Goal: Transaction & Acquisition: Purchase product/service

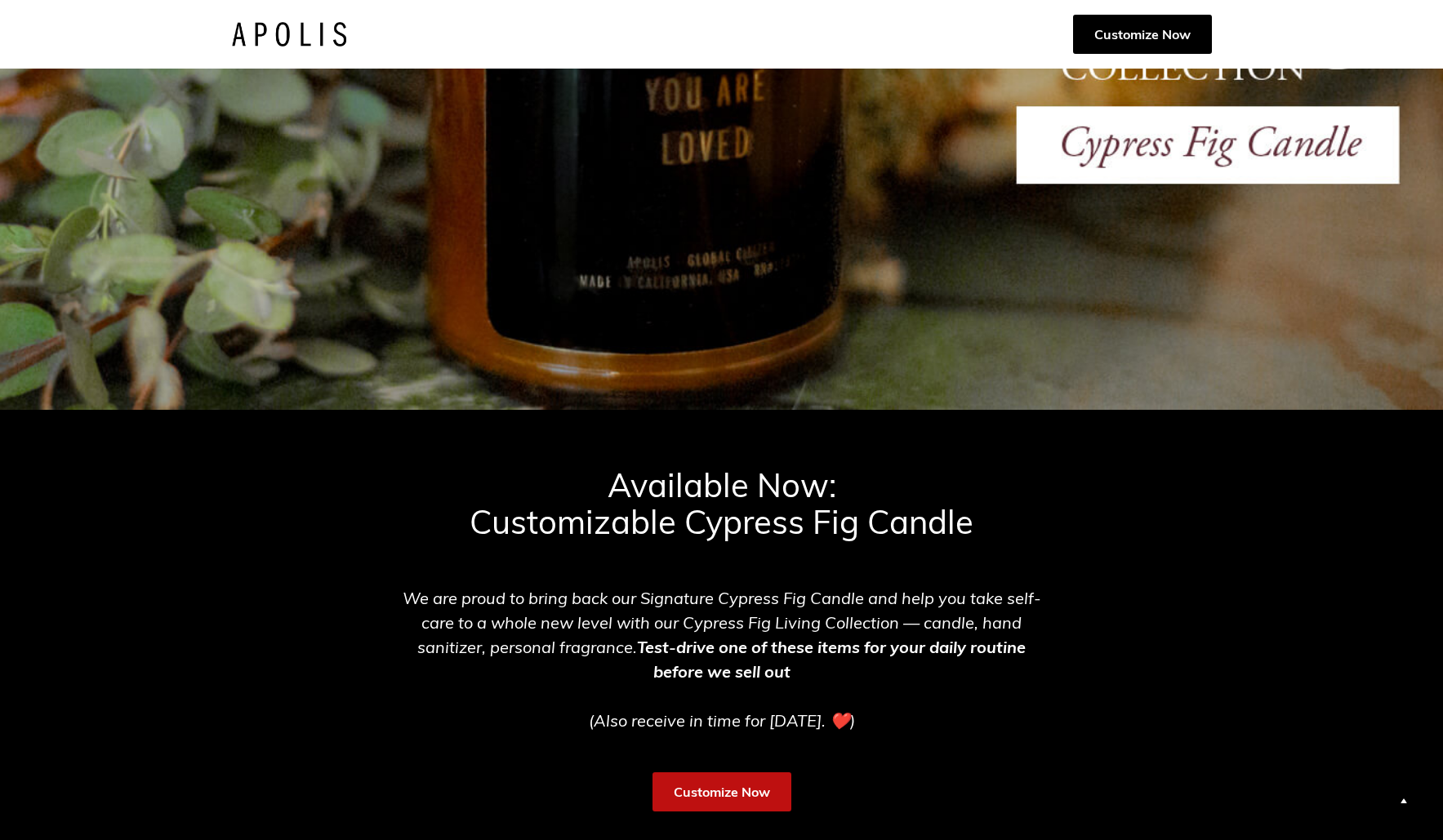
scroll to position [420, 0]
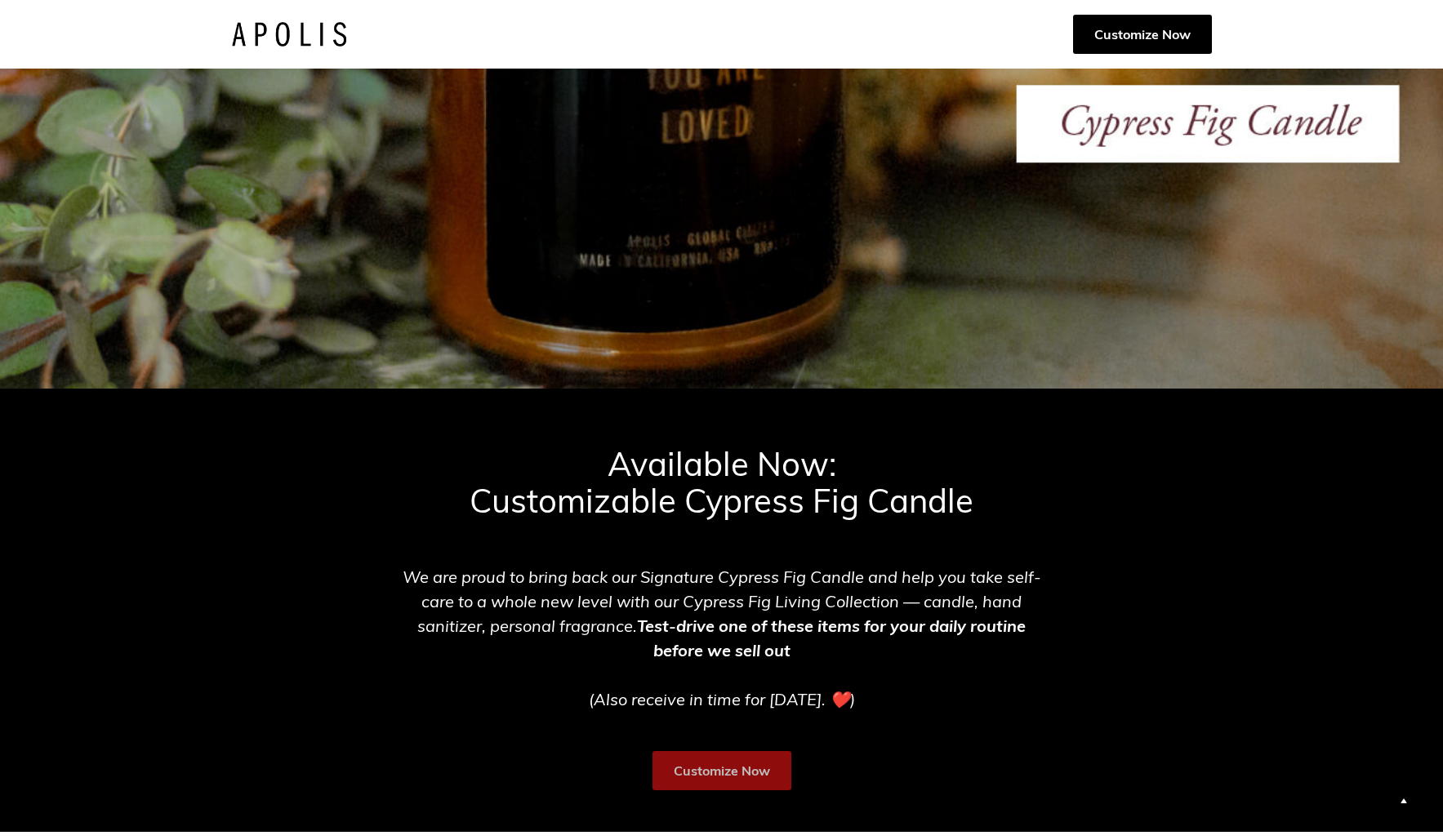
click at [726, 760] on link "Customize Now" at bounding box center [722, 770] width 139 height 39
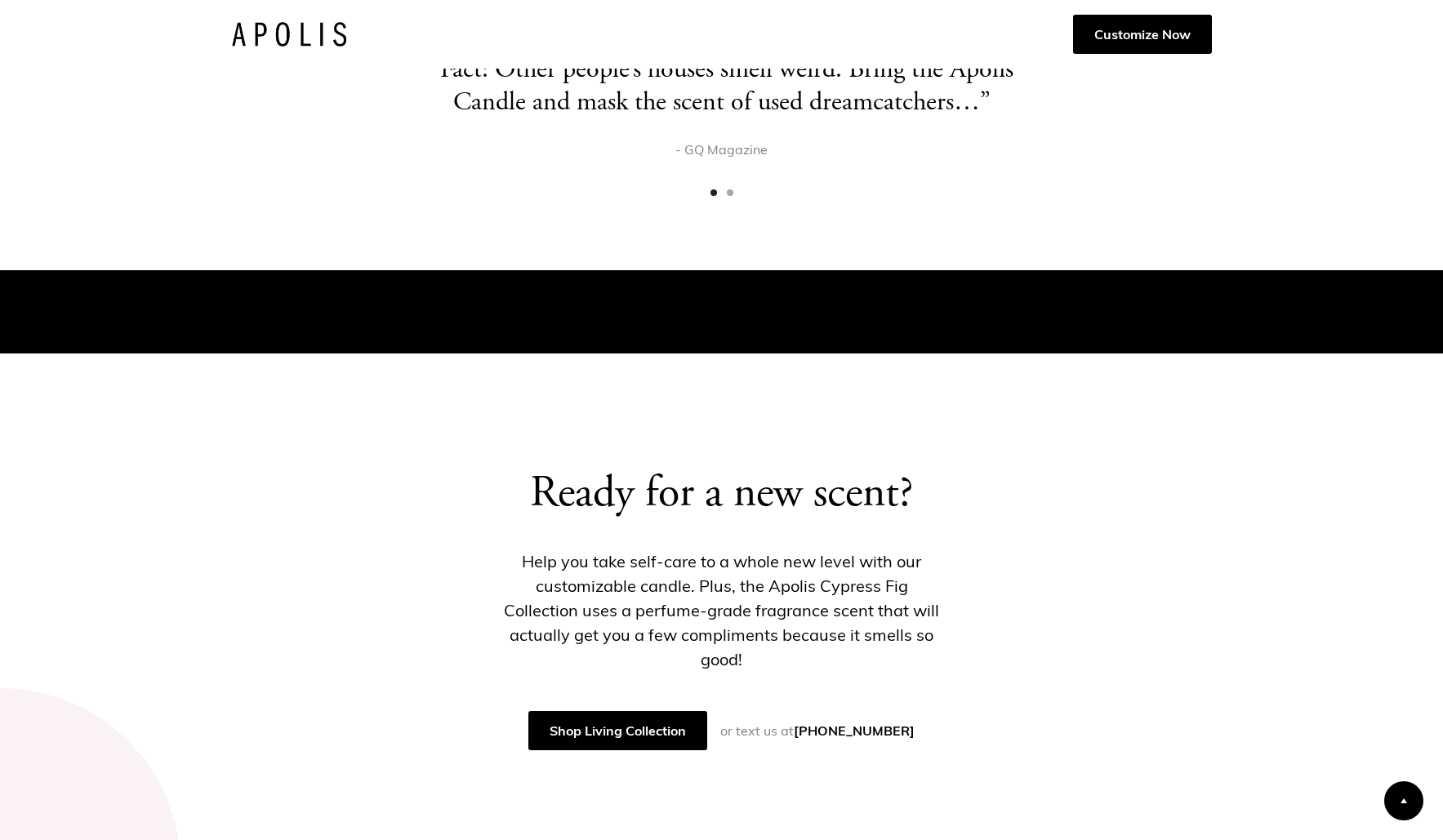
scroll to position [4702, 0]
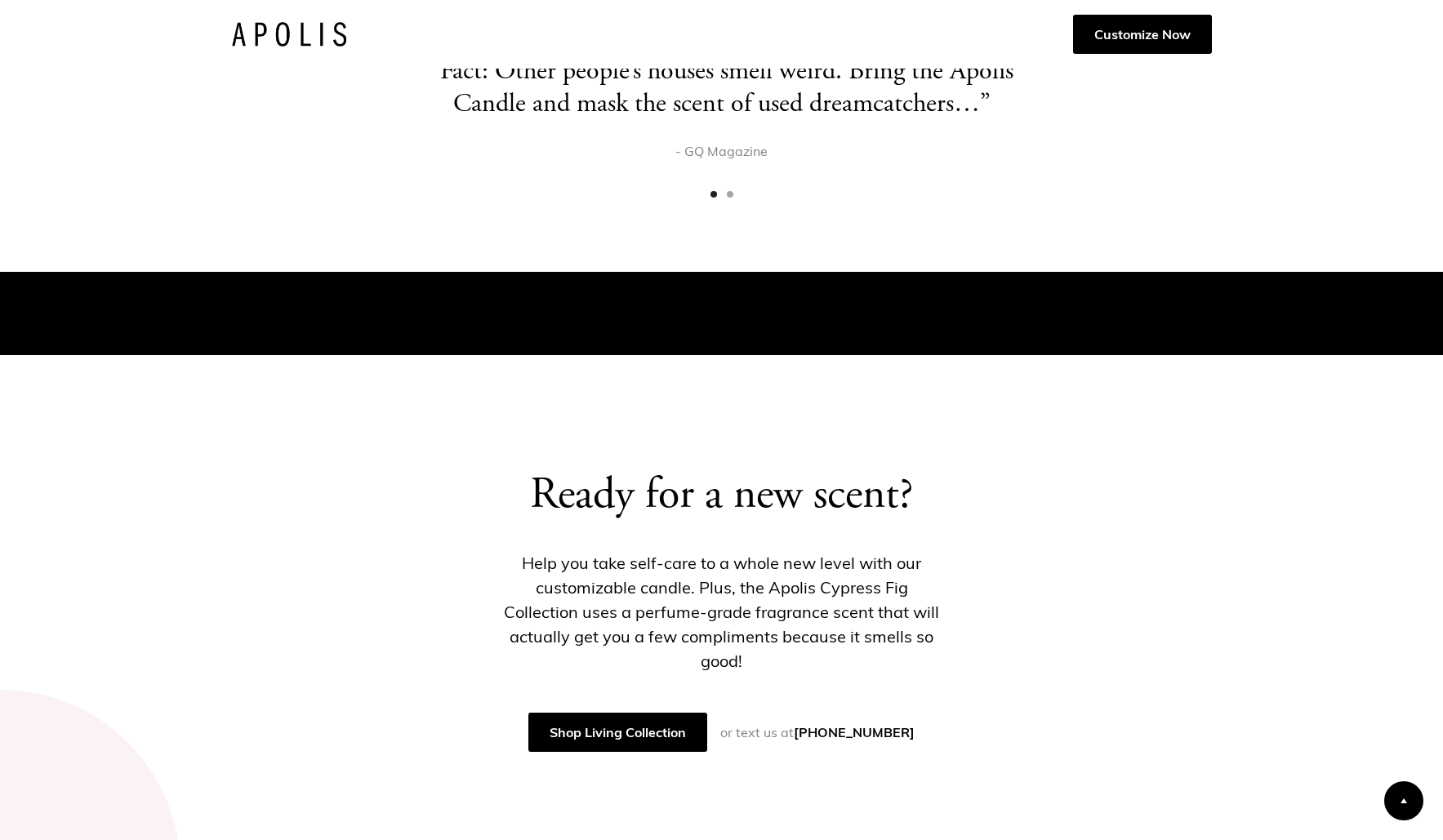
drag, startPoint x: 963, startPoint y: 708, endPoint x: 838, endPoint y: 707, distance: 125.0
click at [822, 708] on div "Ready for a new scent? Help you take self-care to a whole new level with our cu…" at bounding box center [722, 612] width 1039 height 279
click at [864, 724] on link "[PHONE_NUMBER]" at bounding box center [853, 732] width 121 height 16
drag, startPoint x: 893, startPoint y: 704, endPoint x: 821, endPoint y: 706, distance: 72.0
click at [821, 706] on div "Ready for a new scent? Help you take self-care to a whole new level with our cu…" at bounding box center [722, 612] width 481 height 279
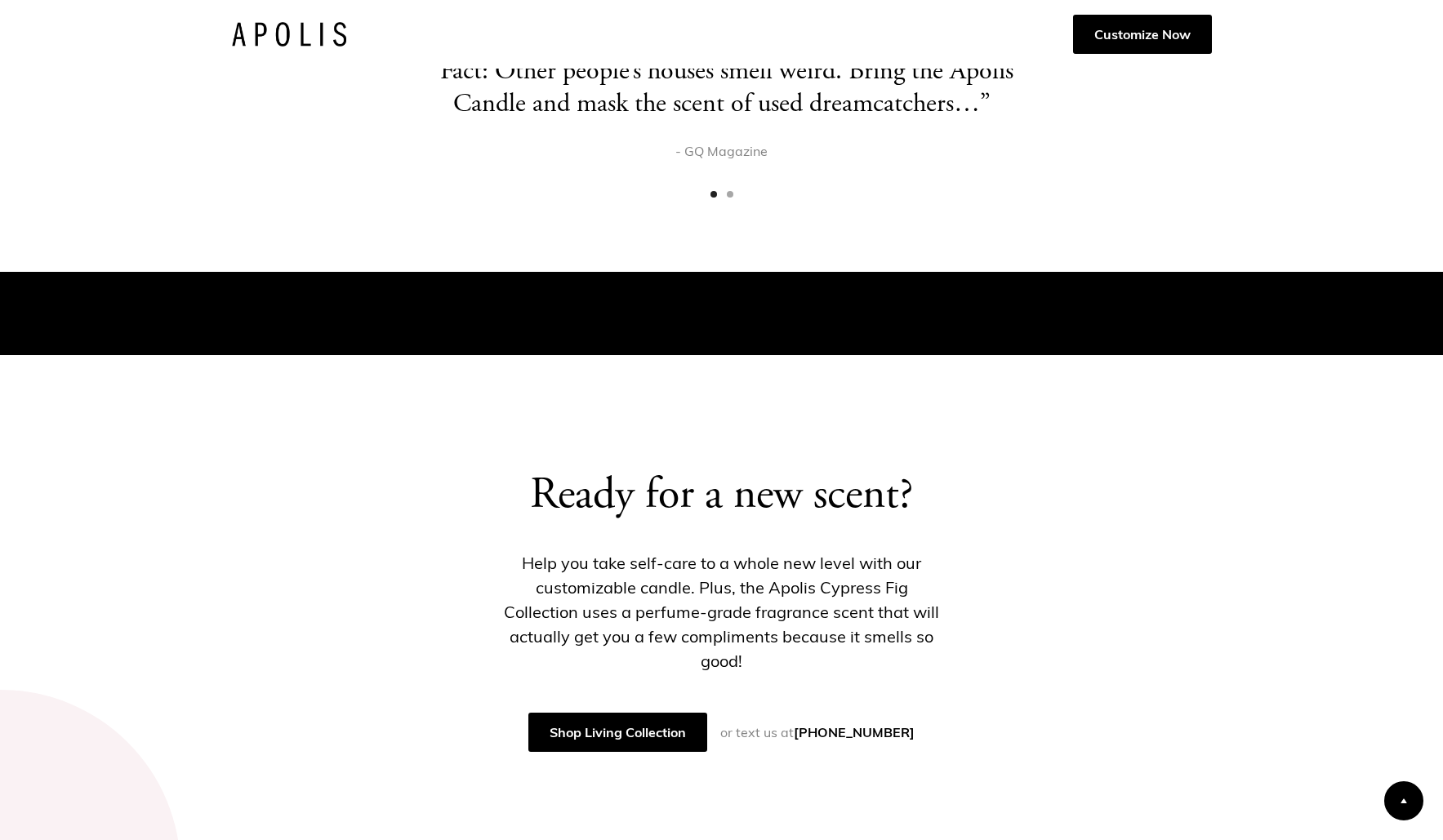
copy link ".213.984.4048"
click at [746, 585] on p "Help you take self-care to a whole new level with our customizable candle. Plus…" at bounding box center [722, 612] width 481 height 122
drag, startPoint x: 746, startPoint y: 585, endPoint x: 858, endPoint y: 586, distance: 112.0
click at [858, 586] on p "Help you take self-care to a whole new level with our customizable candle. Plus…" at bounding box center [722, 612] width 481 height 122
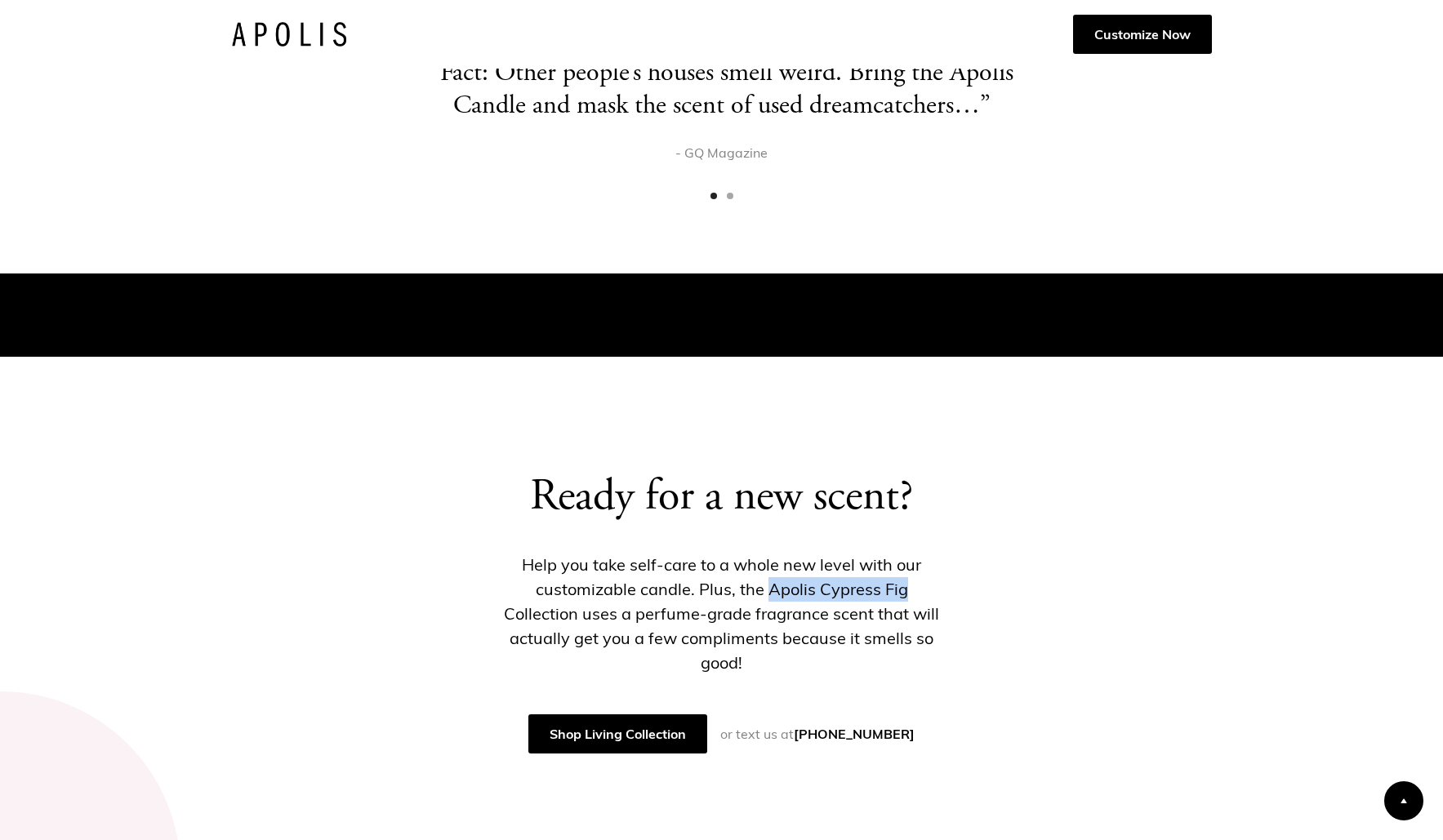
copy p "Apolis Cypress Fig"
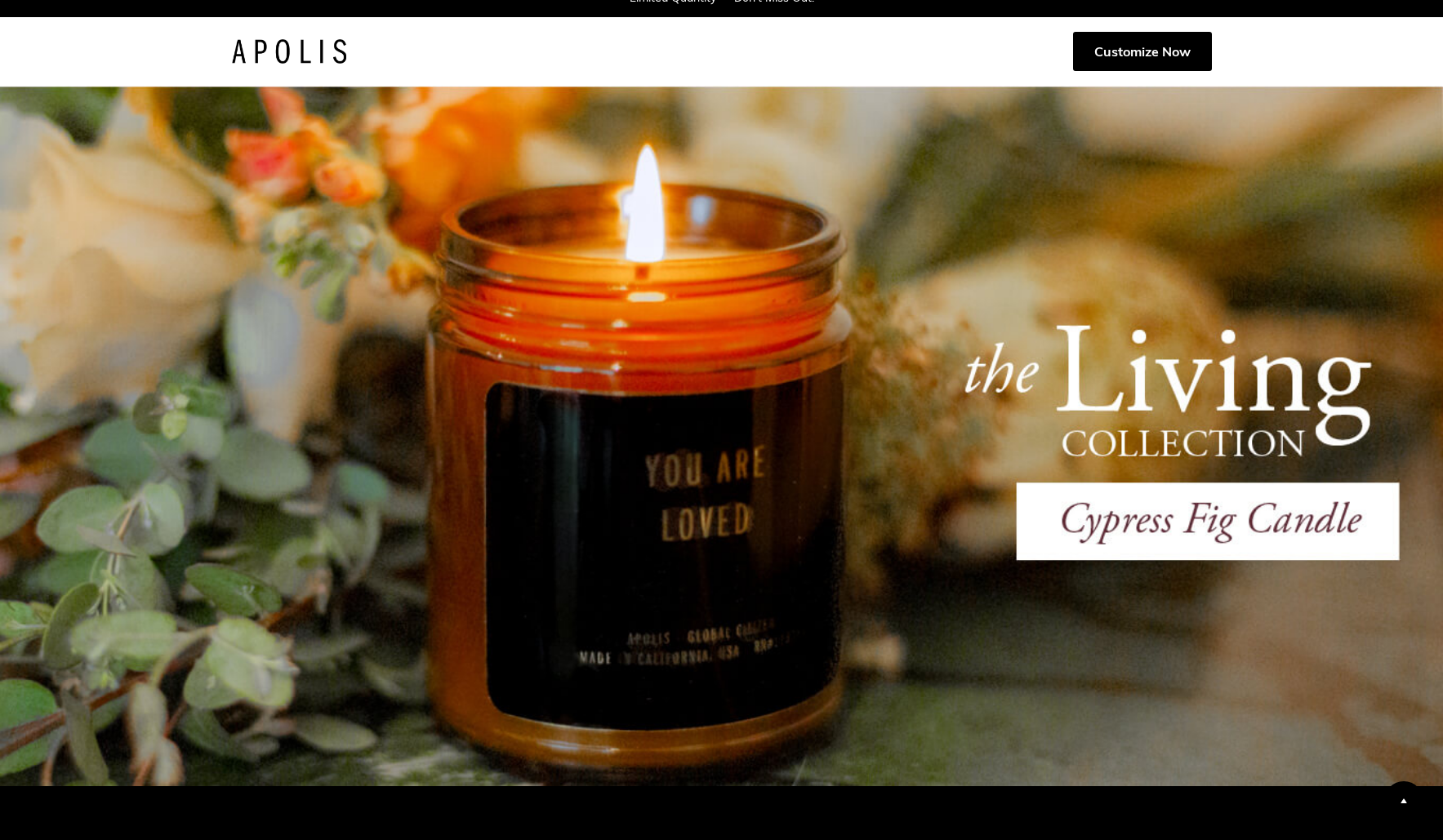
scroll to position [338, 0]
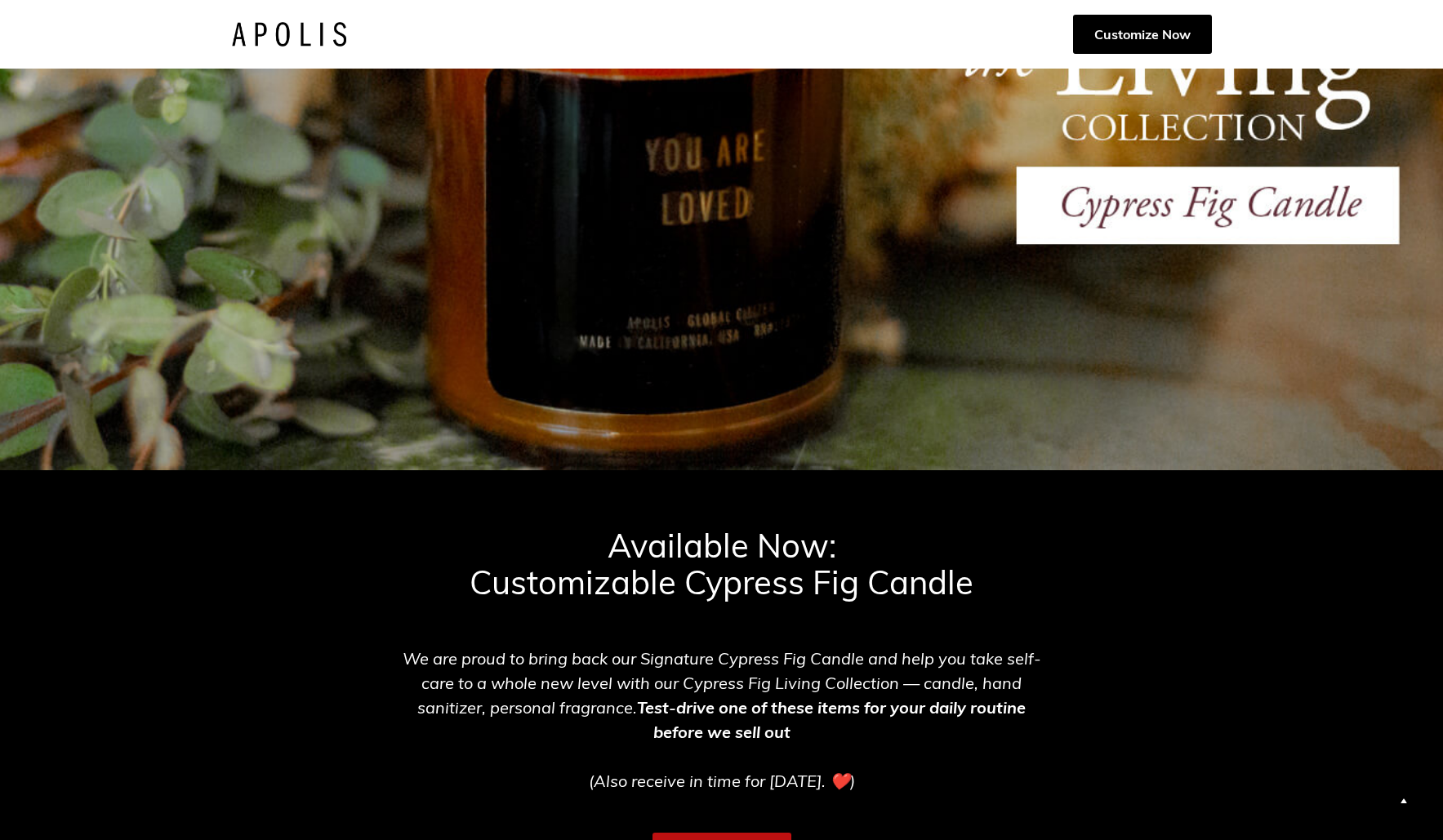
click at [736, 582] on h3 "Available Now: Customizable Cypress Fig Candle" at bounding box center [722, 557] width 504 height 90
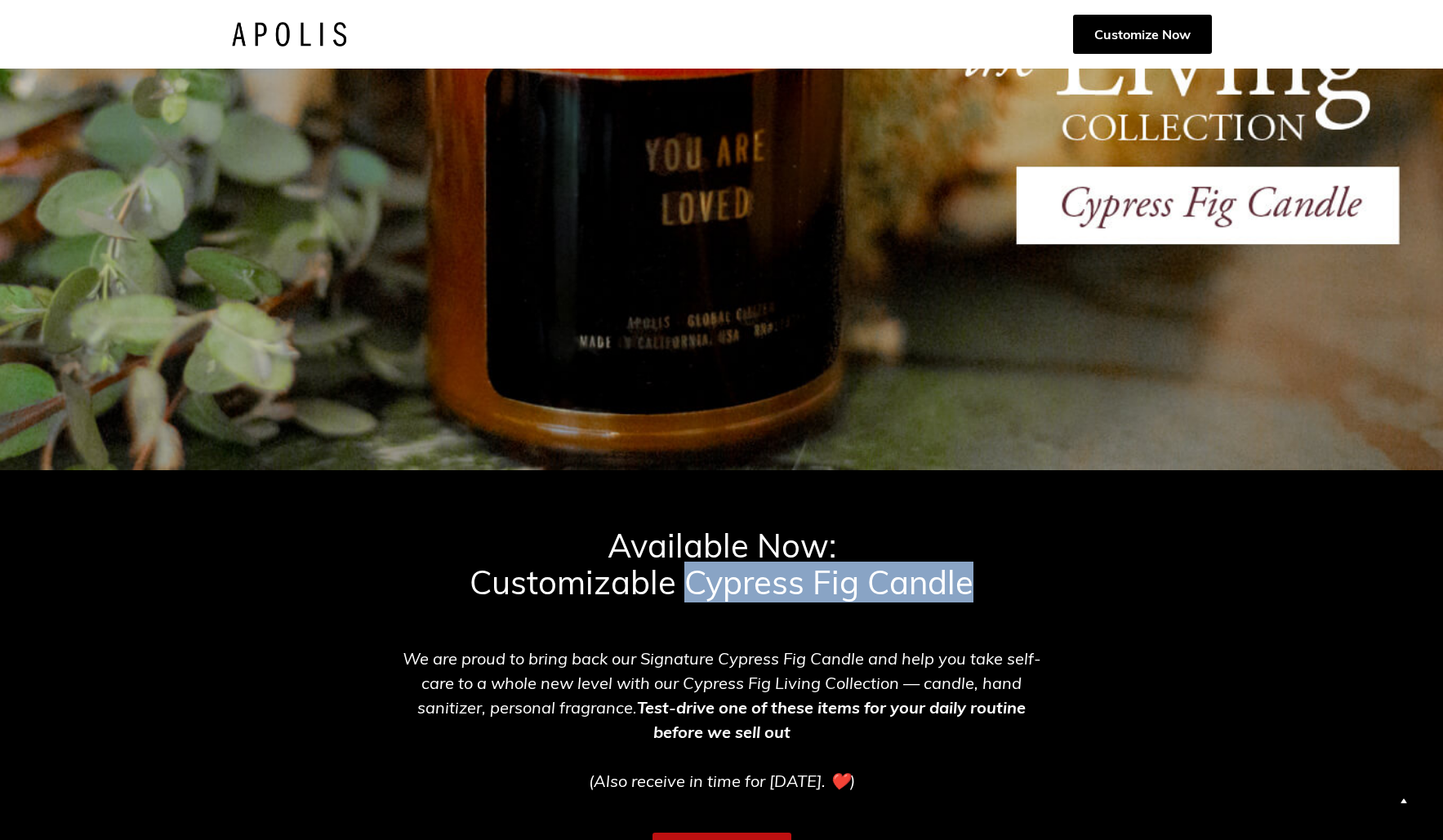
drag, startPoint x: 736, startPoint y: 582, endPoint x: 891, endPoint y: 581, distance: 155.0
click at [891, 581] on h3 "Available Now: Customizable Cypress Fig Candle" at bounding box center [722, 557] width 504 height 90
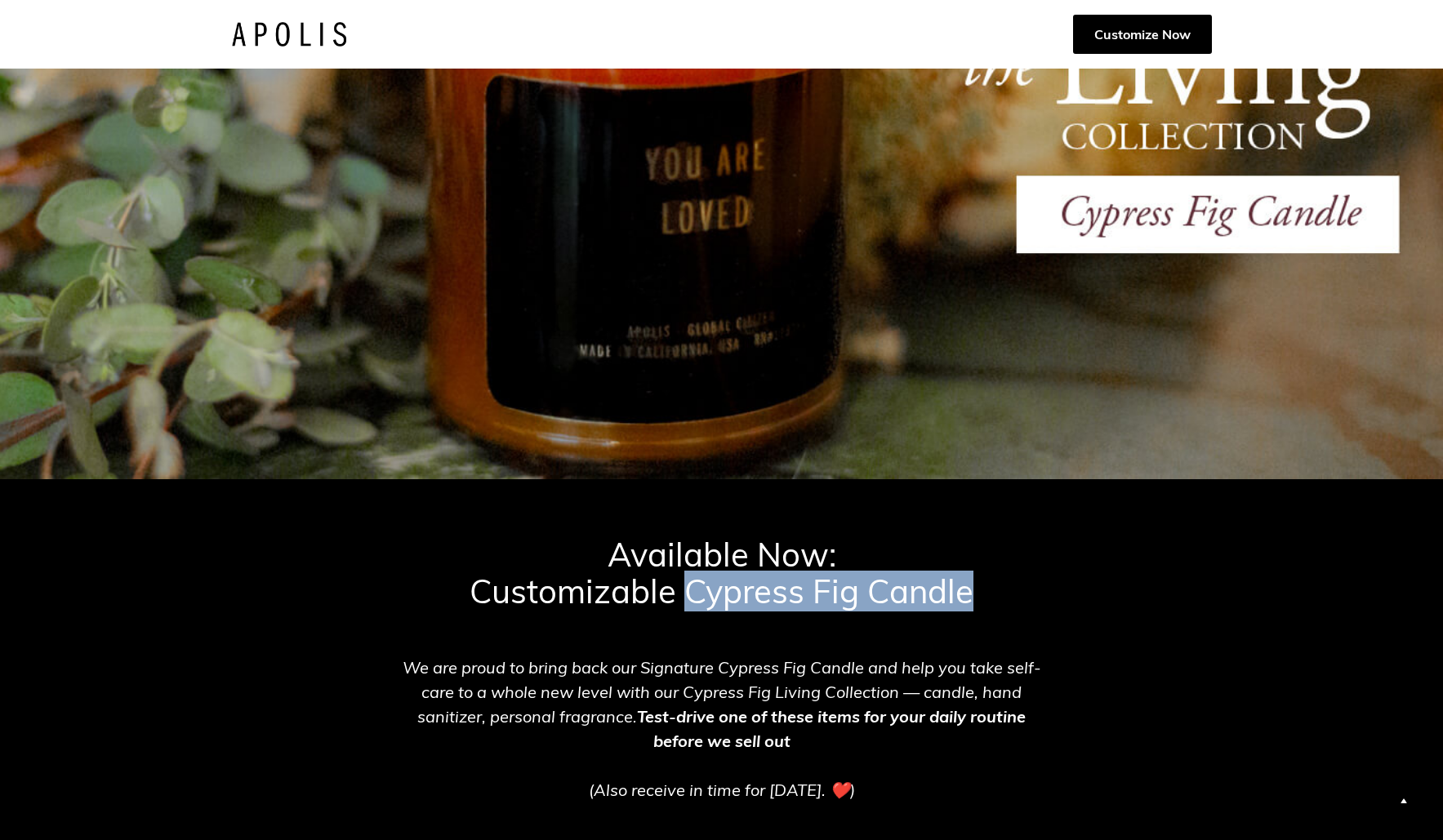
copy h3 "Cypress Fig Candle"
